Goal: Information Seeking & Learning: Check status

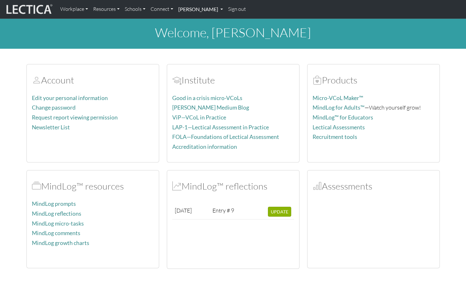
click at [185, 10] on link "[PERSON_NAME]" at bounding box center [201, 9] width 50 height 13
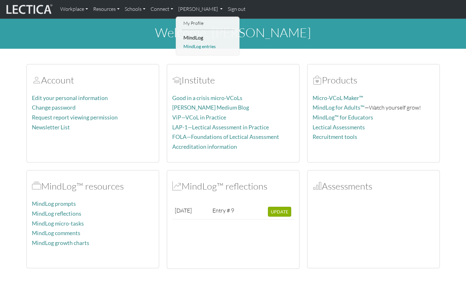
click at [190, 43] on link "MindLog entries" at bounding box center [208, 47] width 53 height 8
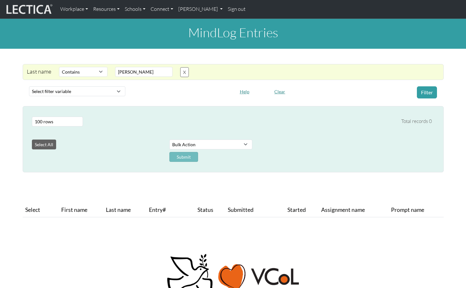
select select "icontains"
select select "100"
click at [180, 68] on button "X" at bounding box center [184, 72] width 9 height 10
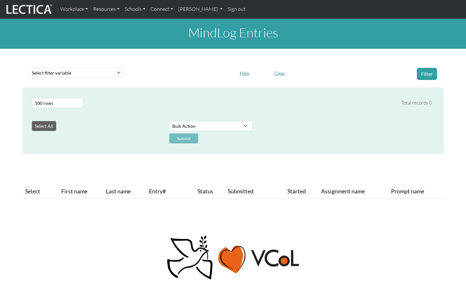
select select "100"
click at [425, 68] on button "Filter" at bounding box center [427, 74] width 20 height 12
click at [153, 187] on span "Entry#" at bounding box center [163, 191] width 29 height 9
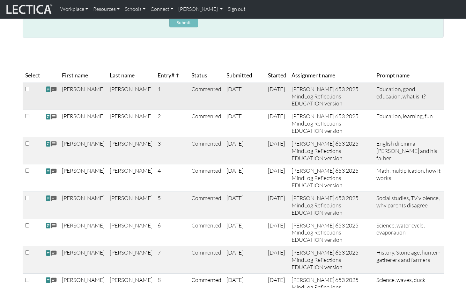
scroll to position [134, 0]
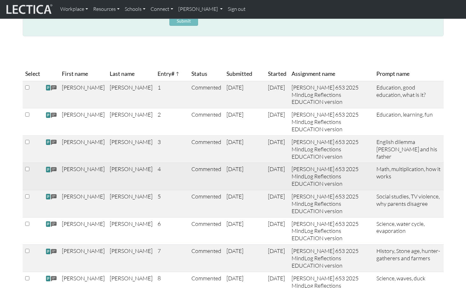
click at [52, 166] on span at bounding box center [54, 169] width 6 height 7
click at [46, 166] on span at bounding box center [48, 169] width 6 height 7
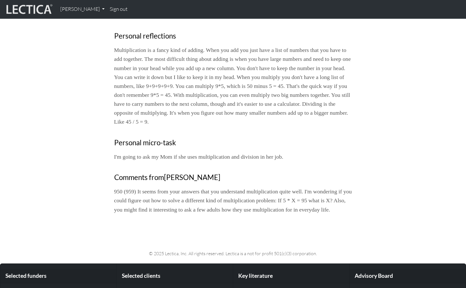
scroll to position [145, 0]
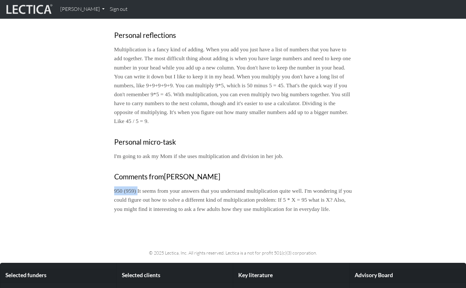
drag, startPoint x: 138, startPoint y: 171, endPoint x: 113, endPoint y: 170, distance: 24.9
click at [113, 170] on div "Close Date started: 2025-01-23 Date updated: 2025-09-02 Prompt name Math, multi…" at bounding box center [232, 79] width 245 height 278
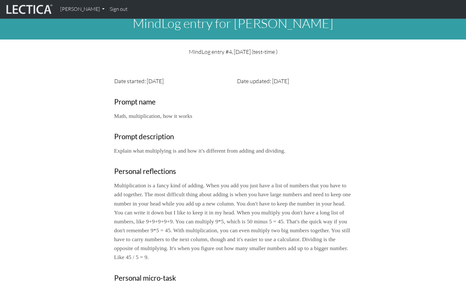
scroll to position [0, 0]
